Goal: Task Accomplishment & Management: Complete application form

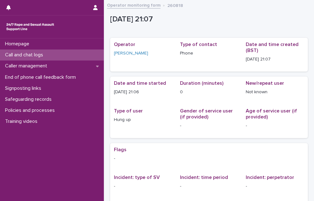
click at [59, 53] on div "Call and chat logs" at bounding box center [52, 54] width 104 height 11
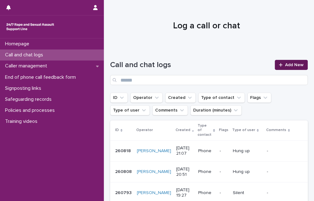
click at [285, 66] on span "Add New" at bounding box center [294, 65] width 19 height 4
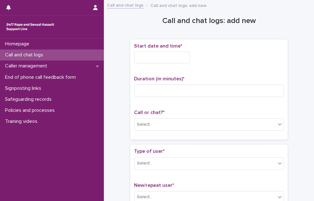
click at [174, 58] on input "text" at bounding box center [162, 58] width 56 height 12
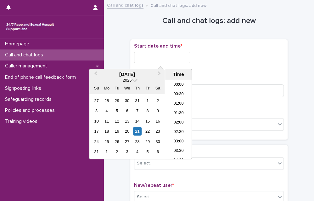
scroll to position [374, 0]
click at [176, 109] on li "21:00" at bounding box center [178, 107] width 27 height 9
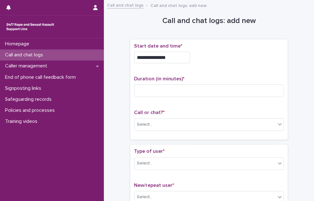
click at [177, 54] on input "**********" at bounding box center [162, 58] width 56 height 12
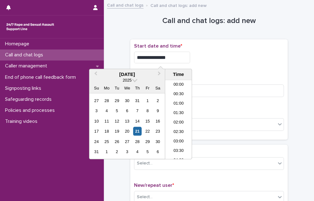
scroll to position [362, 0]
type input "**********"
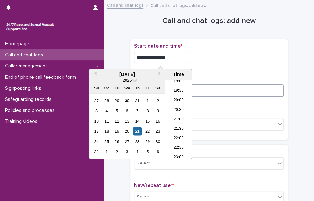
click at [219, 88] on input at bounding box center [209, 90] width 150 height 13
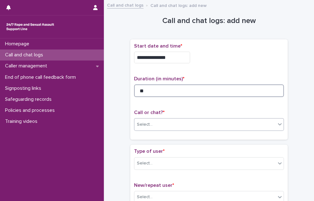
type input "**"
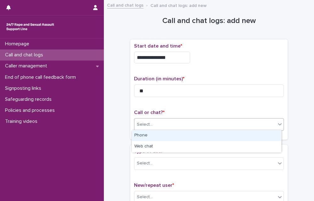
drag, startPoint x: 194, startPoint y: 125, endPoint x: 189, endPoint y: 134, distance: 10.0
click at [193, 125] on div "Select..." at bounding box center [204, 124] width 141 height 10
click at [189, 134] on div "Phone" at bounding box center [206, 135] width 149 height 11
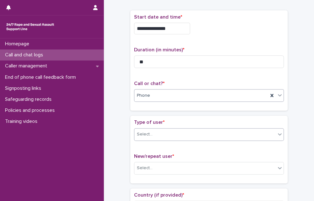
scroll to position [31, 0]
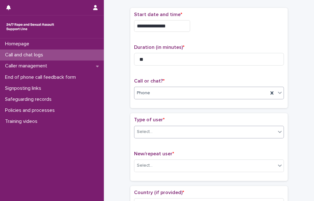
click at [178, 132] on div "Select..." at bounding box center [204, 132] width 141 height 10
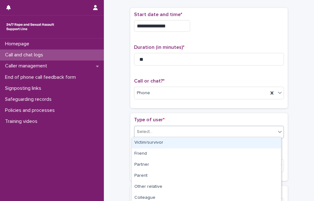
click at [172, 141] on div "Victim/survivor" at bounding box center [206, 142] width 149 height 11
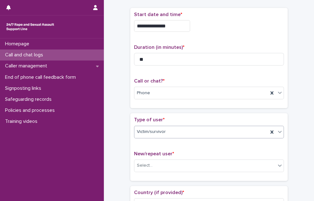
scroll to position [63, 0]
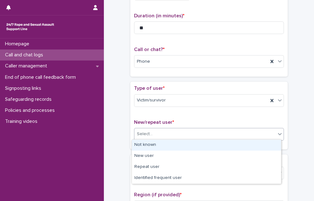
click at [176, 133] on div "Select..." at bounding box center [204, 134] width 141 height 10
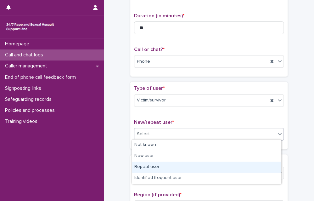
click at [167, 166] on div "Repeat user" at bounding box center [206, 167] width 149 height 11
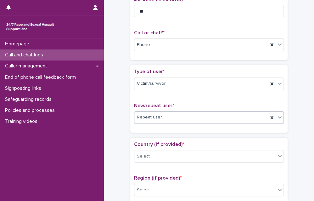
scroll to position [94, 0]
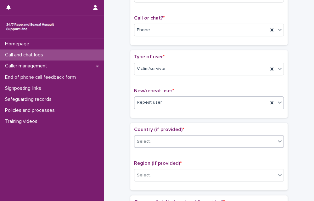
click at [171, 139] on div "Select..." at bounding box center [204, 141] width 141 height 10
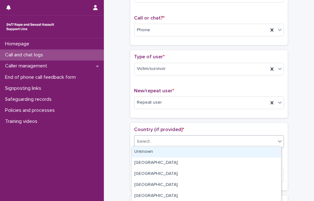
click at [166, 154] on div "Unknown" at bounding box center [206, 151] width 149 height 11
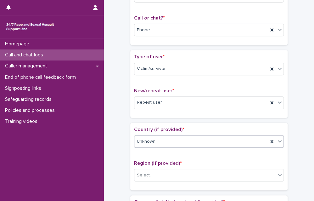
scroll to position [126, 0]
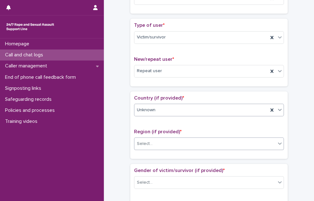
click at [165, 145] on div "Select..." at bounding box center [204, 144] width 141 height 10
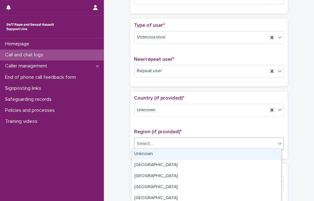
click at [162, 154] on div "Unknown" at bounding box center [206, 154] width 149 height 11
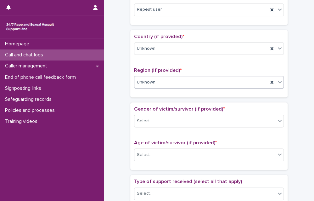
scroll to position [189, 0]
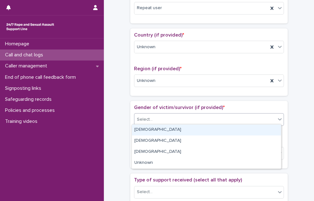
click at [161, 123] on div "Select..." at bounding box center [209, 119] width 150 height 13
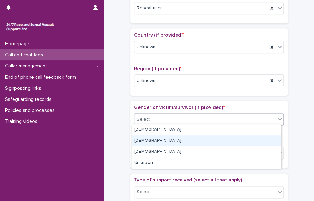
click at [159, 136] on div "[DEMOGRAPHIC_DATA]" at bounding box center [206, 140] width 149 height 11
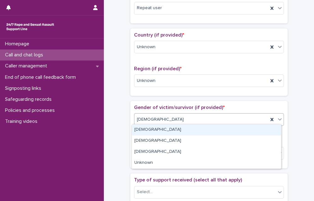
click at [159, 119] on div "[DEMOGRAPHIC_DATA]" at bounding box center [201, 119] width 134 height 10
drag, startPoint x: 158, startPoint y: 128, endPoint x: 156, endPoint y: 136, distance: 8.2
click at [158, 128] on div "[DEMOGRAPHIC_DATA]" at bounding box center [206, 129] width 149 height 11
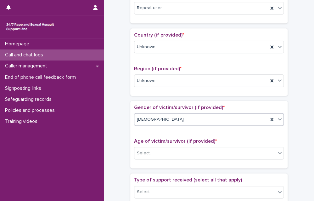
scroll to position [220, 0]
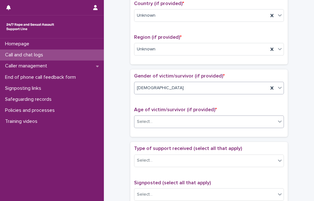
click at [156, 123] on div "Select..." at bounding box center [204, 122] width 141 height 10
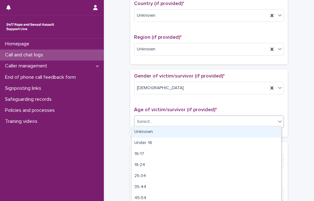
drag, startPoint x: 156, startPoint y: 133, endPoint x: 155, endPoint y: 136, distance: 3.9
click at [156, 133] on div "Unknown" at bounding box center [206, 132] width 149 height 11
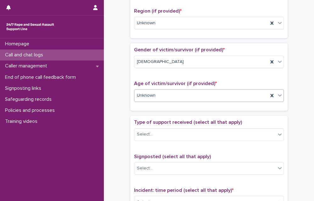
scroll to position [252, 0]
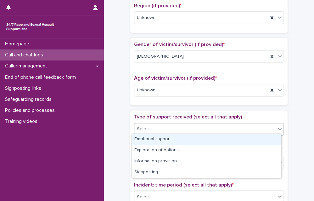
click at [155, 124] on div "Select..." at bounding box center [204, 129] width 141 height 10
click at [153, 138] on div "Emotional support" at bounding box center [206, 139] width 149 height 11
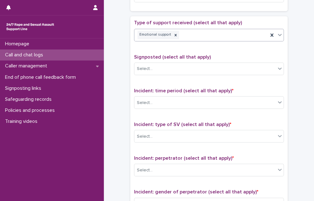
scroll to position [346, 0]
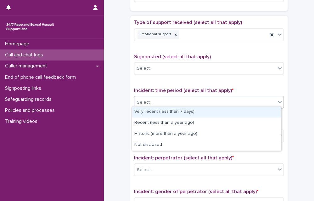
click at [163, 103] on div "Select..." at bounding box center [204, 102] width 141 height 10
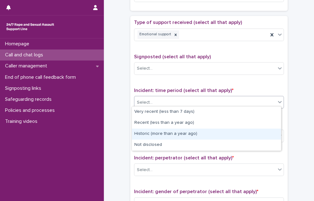
click at [151, 133] on div "Historic (more than a year ago)" at bounding box center [206, 133] width 149 height 11
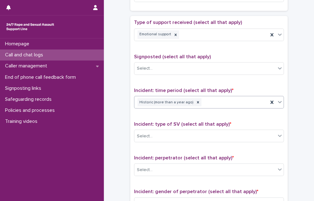
drag, startPoint x: 202, startPoint y: 99, endPoint x: 200, endPoint y: 105, distance: 7.1
click at [202, 100] on div "Historic (more than a year ago)" at bounding box center [201, 102] width 134 height 11
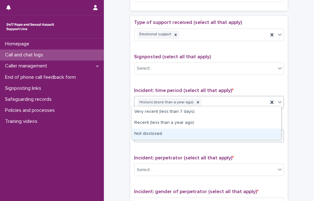
click at [181, 133] on div "Not disclosed" at bounding box center [206, 133] width 149 height 11
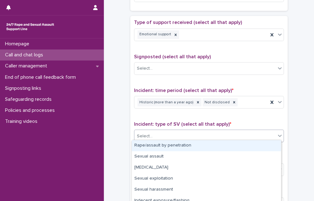
click at [178, 136] on div "Select..." at bounding box center [204, 136] width 141 height 10
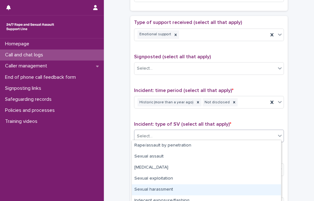
scroll to position [49, 0]
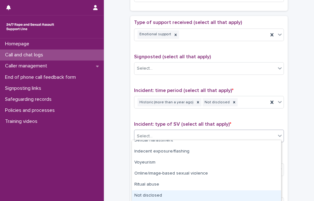
click at [185, 198] on div "Not disclosed" at bounding box center [206, 195] width 149 height 11
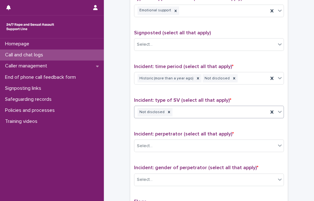
scroll to position [409, 0]
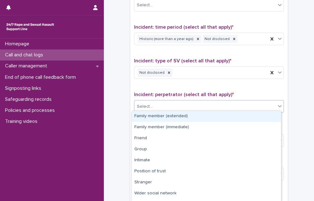
drag, startPoint x: 184, startPoint y: 101, endPoint x: 183, endPoint y: 111, distance: 10.1
click at [184, 101] on div "Select..." at bounding box center [204, 106] width 141 height 10
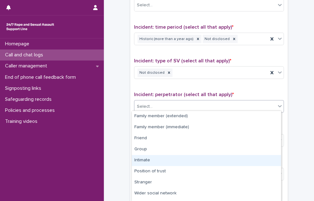
click at [164, 160] on div "Intimate" at bounding box center [206, 160] width 149 height 11
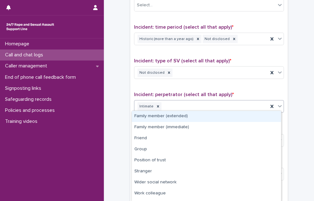
click at [205, 104] on div "Intimate" at bounding box center [201, 106] width 134 height 11
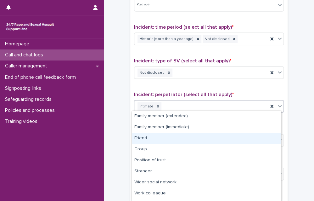
scroll to position [20, 0]
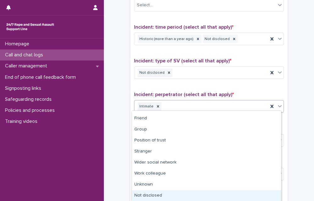
click at [168, 193] on div "Not disclosed" at bounding box center [206, 195] width 149 height 11
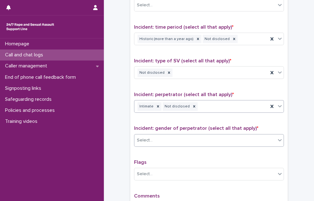
click at [174, 141] on div "Select..." at bounding box center [204, 140] width 141 height 10
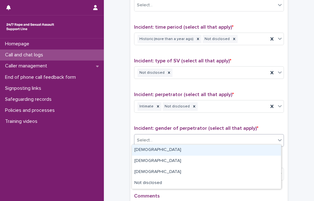
click at [172, 151] on div "[DEMOGRAPHIC_DATA]" at bounding box center [206, 150] width 149 height 11
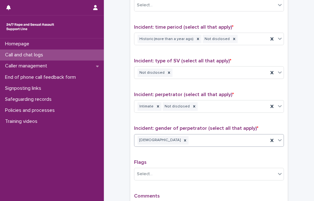
click at [217, 140] on div "[DEMOGRAPHIC_DATA]" at bounding box center [201, 140] width 134 height 11
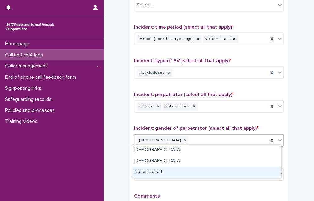
drag, startPoint x: 184, startPoint y: 174, endPoint x: 179, endPoint y: 178, distance: 6.0
click at [183, 174] on div "Not disclosed" at bounding box center [206, 172] width 149 height 11
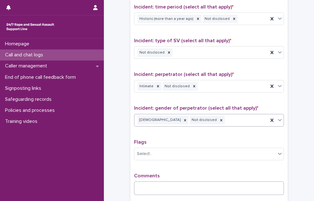
scroll to position [441, 0]
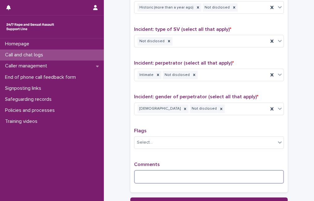
click at [172, 175] on textarea at bounding box center [209, 177] width 150 height 14
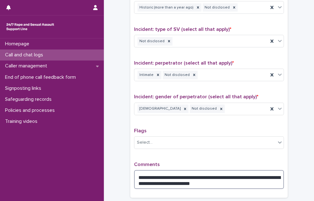
click at [212, 184] on textarea "**********" at bounding box center [209, 179] width 150 height 19
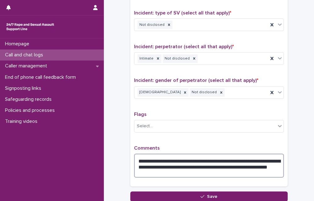
scroll to position [472, 0]
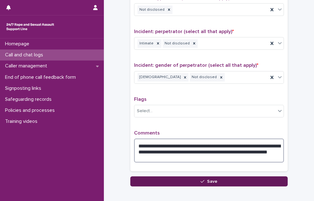
type textarea "**********"
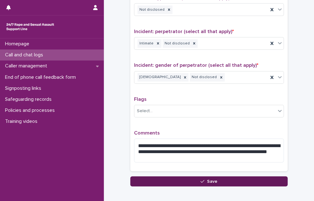
click at [210, 179] on span "Save" at bounding box center [212, 181] width 10 height 4
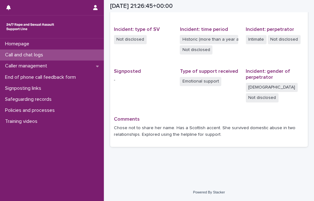
scroll to position [138, 0]
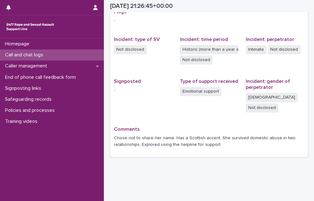
click at [57, 57] on div "Call and chat logs" at bounding box center [52, 54] width 104 height 11
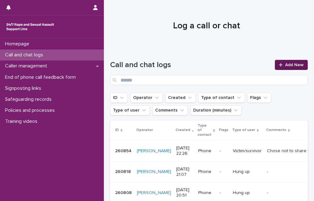
click at [295, 65] on span "Add New" at bounding box center [294, 65] width 19 height 4
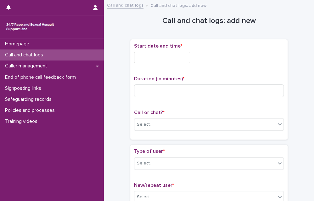
click at [154, 56] on input "text" at bounding box center [162, 58] width 56 height 12
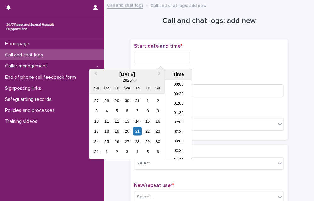
scroll to position [374, 0]
click at [169, 134] on li "22:30" at bounding box center [178, 135] width 27 height 9
click at [178, 56] on input "**********" at bounding box center [162, 58] width 56 height 12
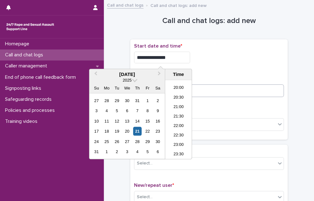
type input "**********"
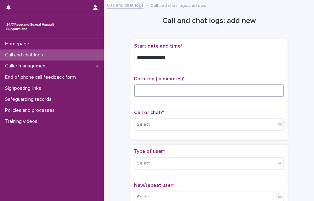
drag, startPoint x: 270, startPoint y: 90, endPoint x: 263, endPoint y: 100, distance: 12.8
click at [270, 90] on input at bounding box center [209, 90] width 150 height 13
type input "*"
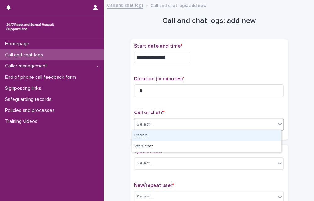
click at [276, 122] on div at bounding box center [280, 123] width 8 height 11
click at [258, 134] on div "Phone" at bounding box center [206, 135] width 149 height 11
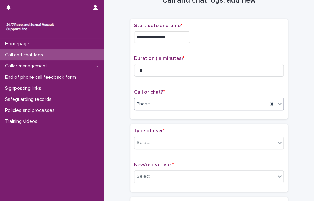
scroll to position [31, 0]
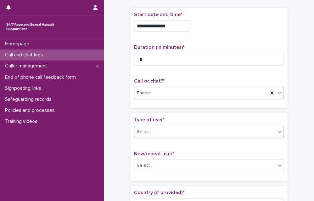
click at [246, 129] on div "Select..." at bounding box center [204, 132] width 141 height 10
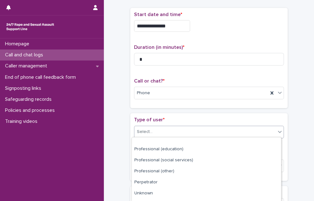
scroll to position [101, 0]
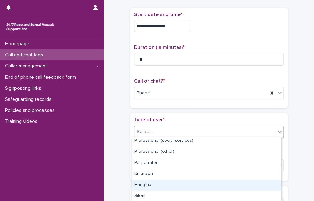
click at [180, 182] on div "Hung up" at bounding box center [206, 184] width 149 height 11
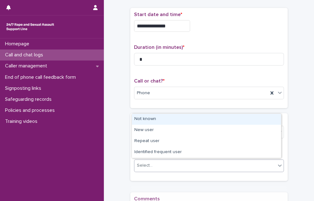
click at [186, 164] on div "Select..." at bounding box center [204, 165] width 141 height 10
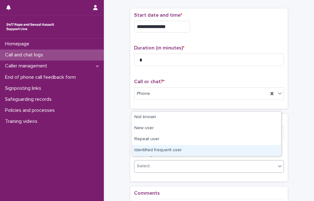
scroll to position [33, 0]
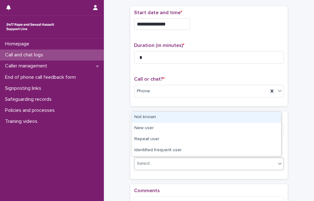
click at [184, 119] on div "Not known" at bounding box center [206, 117] width 149 height 11
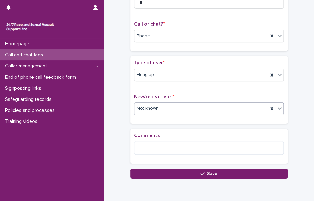
scroll to position [96, 0]
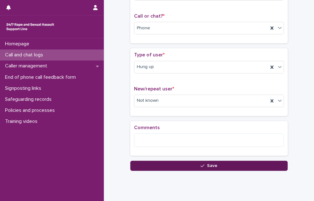
drag, startPoint x: 171, startPoint y: 167, endPoint x: 206, endPoint y: 91, distance: 83.0
click at [171, 167] on button "Save" at bounding box center [208, 166] width 157 height 10
